Goal: Task Accomplishment & Management: Use online tool/utility

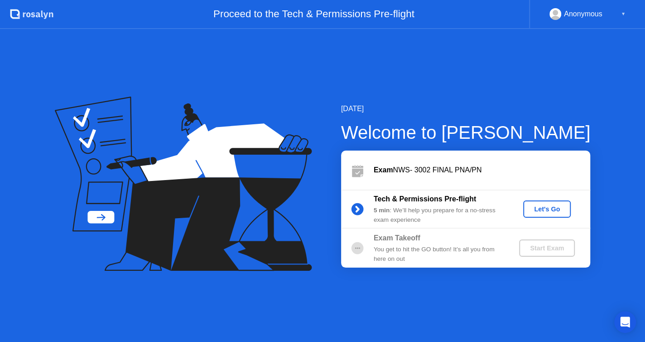
click at [562, 211] on div "Let's Go" at bounding box center [547, 208] width 40 height 7
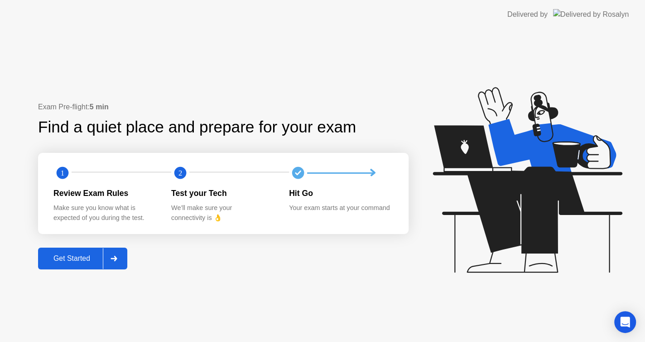
click at [70, 267] on button "Get Started" at bounding box center [82, 258] width 89 height 22
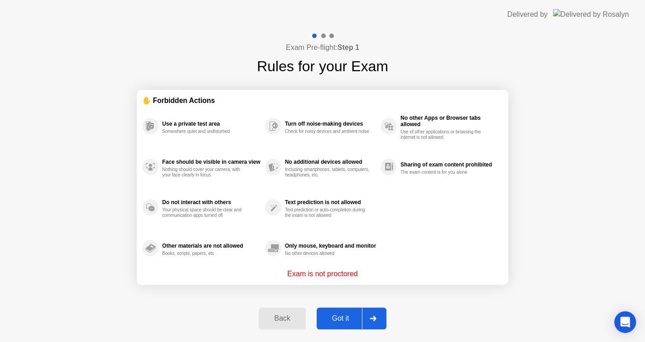
click at [335, 316] on div "Got it" at bounding box center [341, 318] width 43 height 8
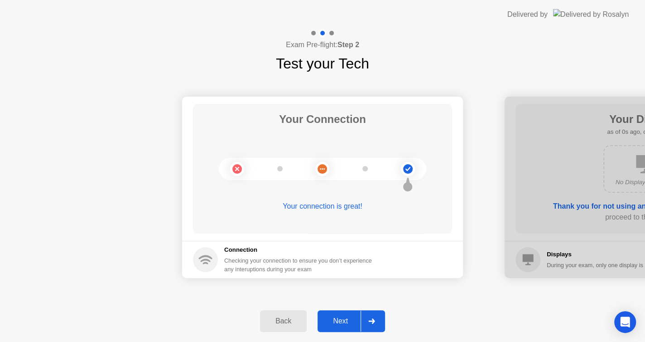
click at [339, 323] on div "Next" at bounding box center [340, 321] width 40 height 8
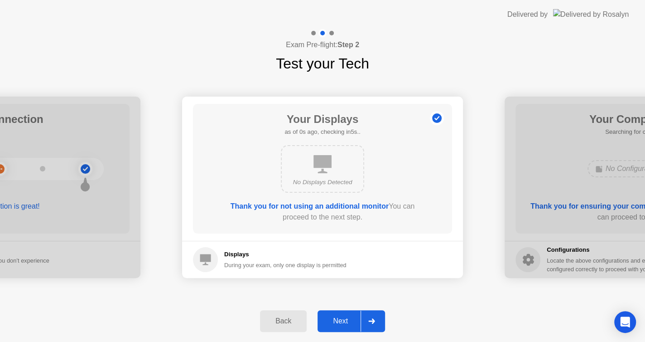
click at [339, 323] on div "Next" at bounding box center [340, 321] width 40 height 8
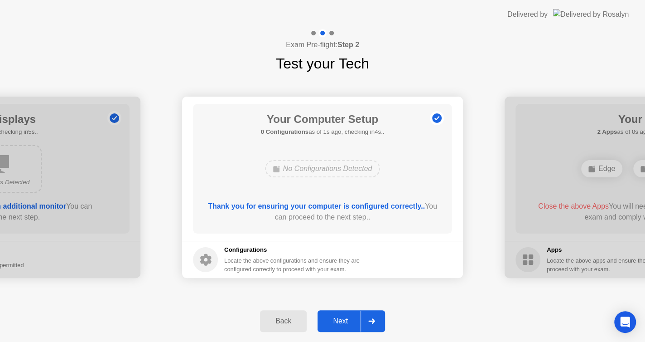
click at [339, 323] on div "Next" at bounding box center [340, 321] width 40 height 8
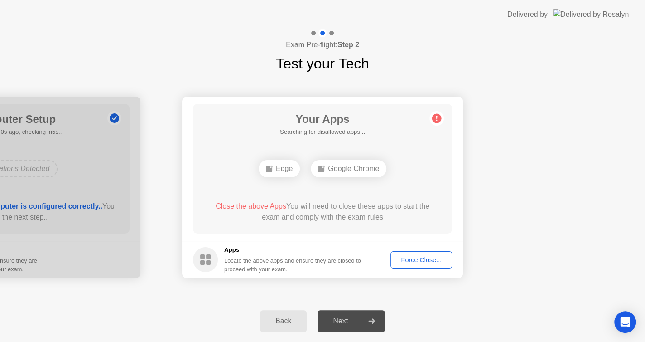
click at [403, 265] on button "Force Close..." at bounding box center [422, 259] width 62 height 17
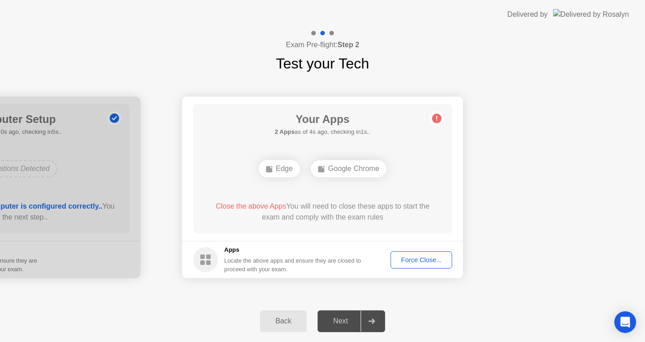
click at [401, 263] on div "Force Close..." at bounding box center [421, 259] width 55 height 7
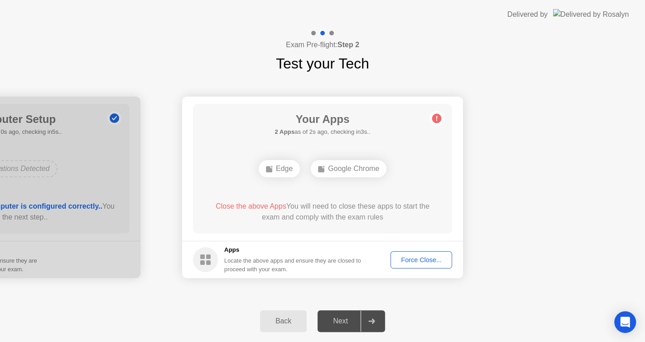
click at [418, 260] on div "Force Close..." at bounding box center [421, 259] width 55 height 7
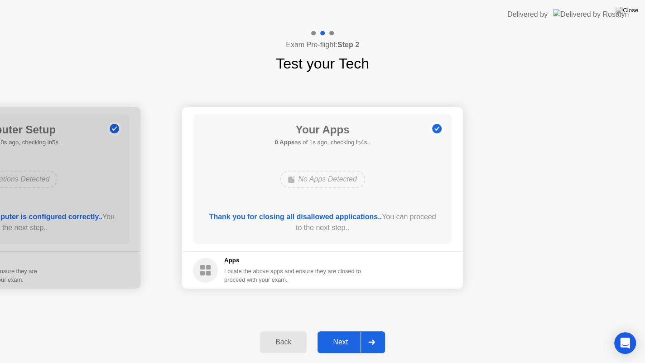
click at [338, 340] on div "Next" at bounding box center [340, 342] width 40 height 8
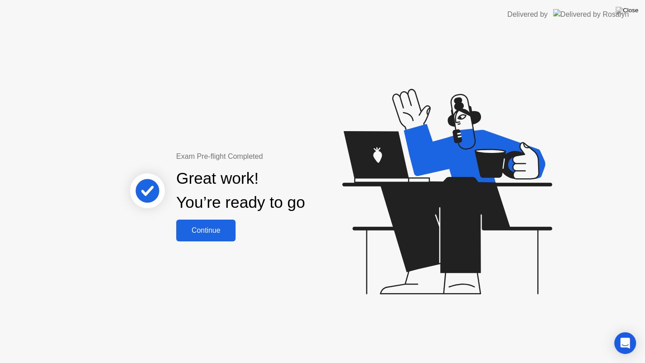
click at [215, 233] on div "Continue" at bounding box center [206, 230] width 54 height 8
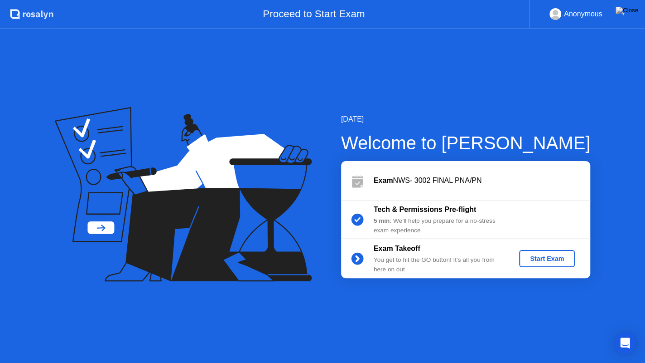
click at [553, 262] on div "Start Exam" at bounding box center [547, 258] width 48 height 7
